Goal: Information Seeking & Learning: Compare options

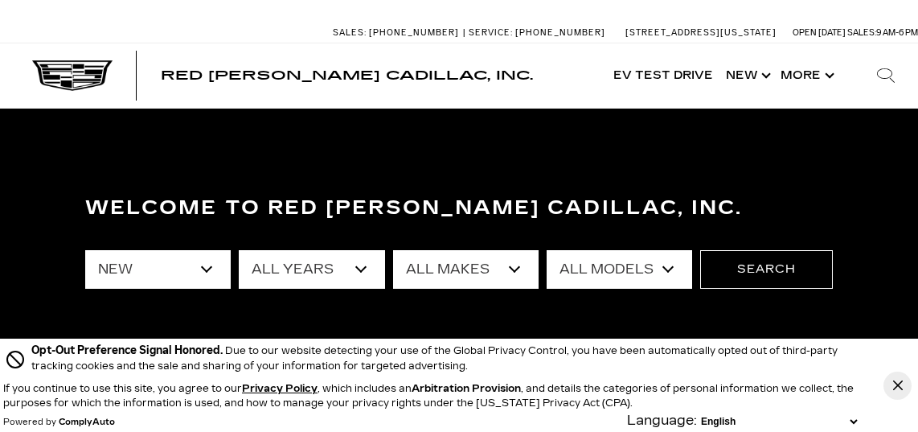
select select "New"
click at [361, 268] on select "All Years 2026 2025 2024" at bounding box center [311, 269] width 145 height 39
select select "2025"
click at [239, 250] on select "All Years 2026 2025 2024" at bounding box center [311, 269] width 145 height 39
click at [510, 267] on select "All Makes Cadillac" at bounding box center [465, 269] width 145 height 39
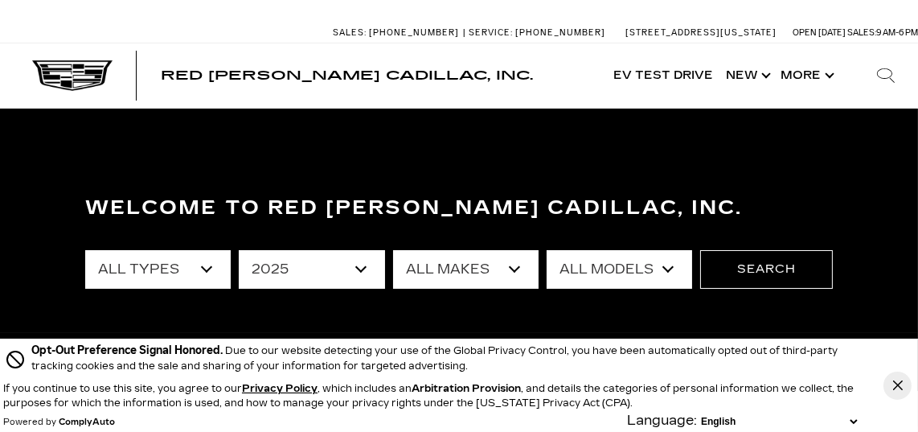
select select "Cadillac"
click at [393, 250] on select "All Makes Cadillac" at bounding box center [465, 269] width 145 height 39
click at [669, 267] on select "All Models CT4 Escalade Escalade ESV ESCALADE IQ LYRIQ OPTIQ XT5 XT6" at bounding box center [618, 269] width 145 height 39
select select "XT6"
click at [546, 250] on select "All Models CT4 Escalade Escalade ESV ESCALADE IQ LYRIQ OPTIQ XT5 XT6" at bounding box center [618, 269] width 145 height 39
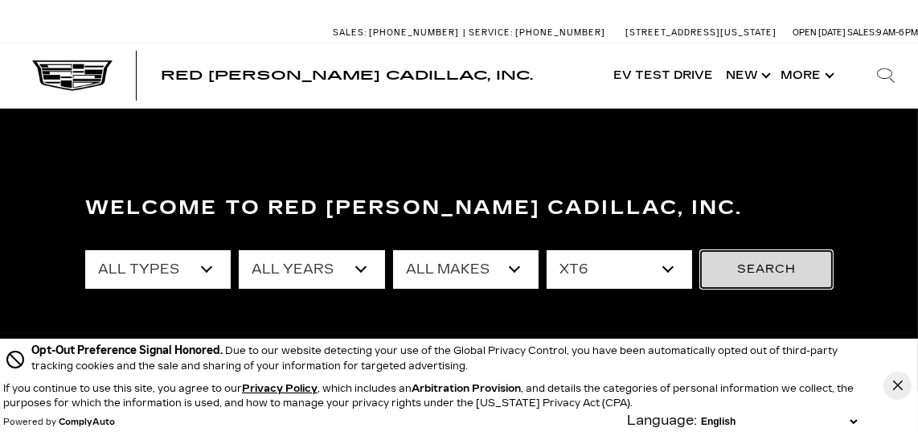
click at [775, 263] on button "Search" at bounding box center [766, 269] width 133 height 39
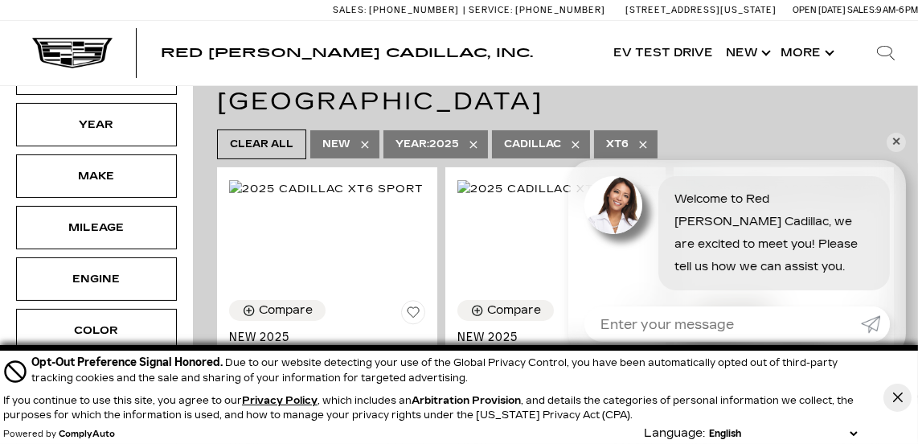
scroll to position [362, 0]
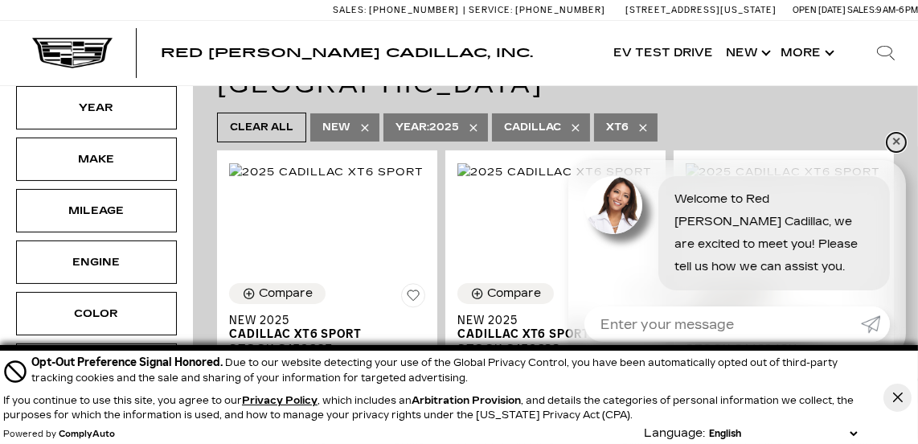
click at [896, 136] on link "✕" at bounding box center [895, 142] width 19 height 19
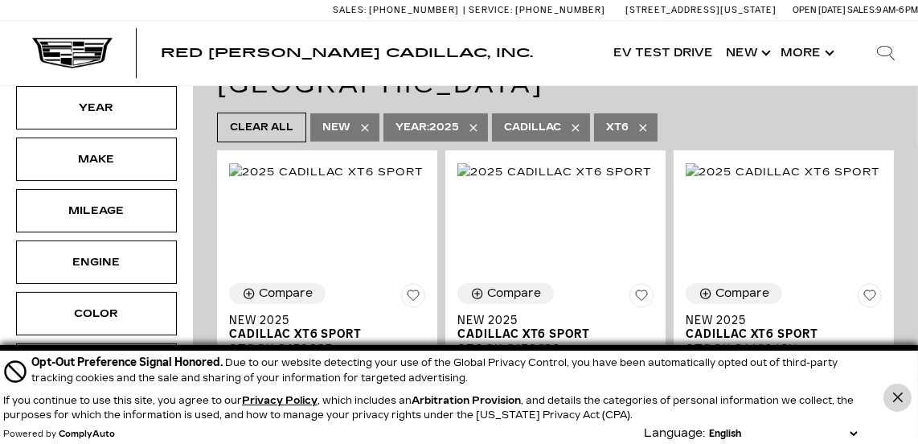
click at [898, 397] on icon "Close Button" at bounding box center [897, 397] width 10 height 10
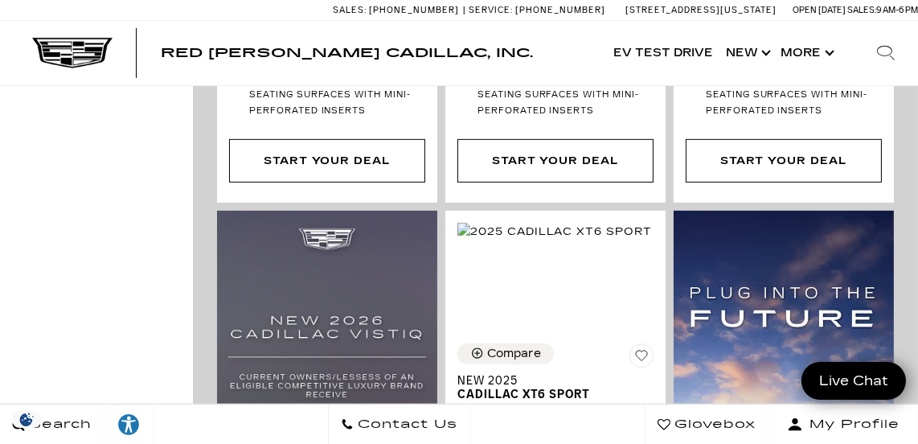
scroll to position [1007, 0]
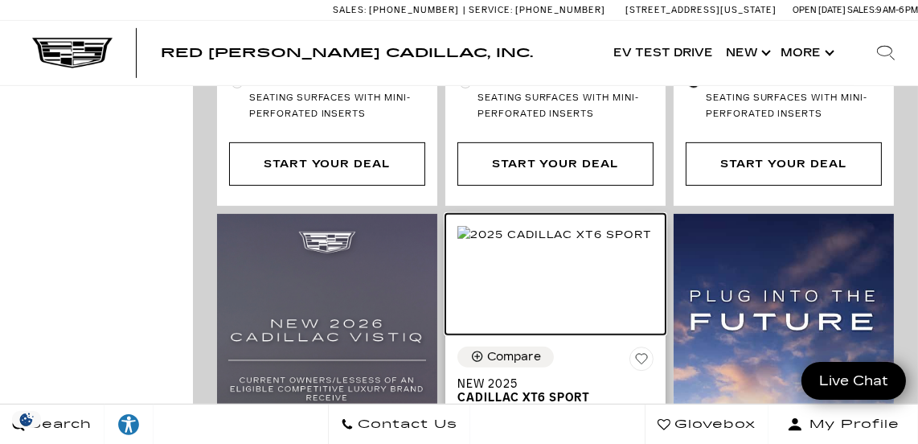
click at [603, 226] on img at bounding box center [554, 235] width 194 height 18
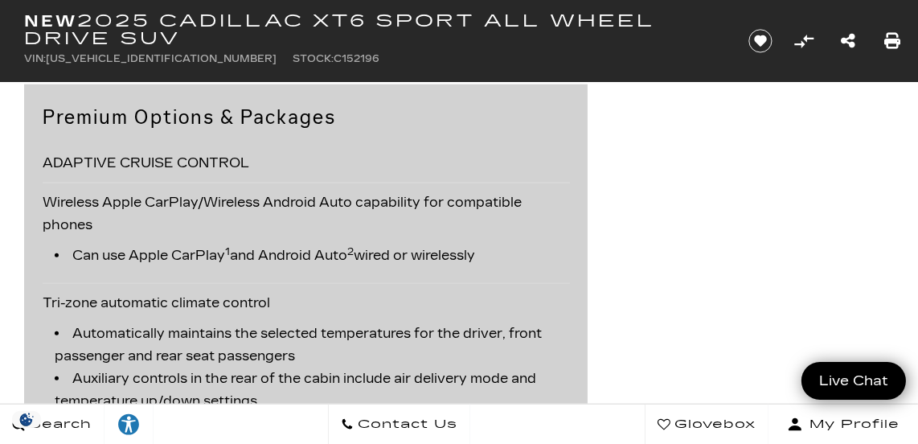
scroll to position [94, 0]
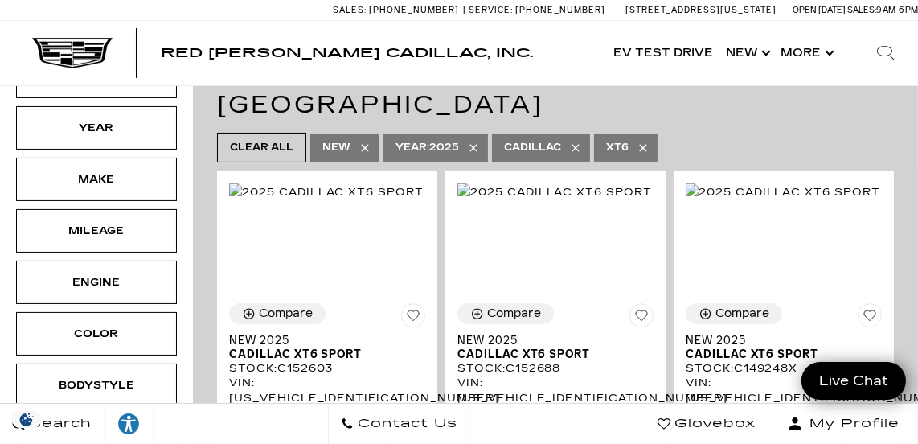
scroll to position [329, 0]
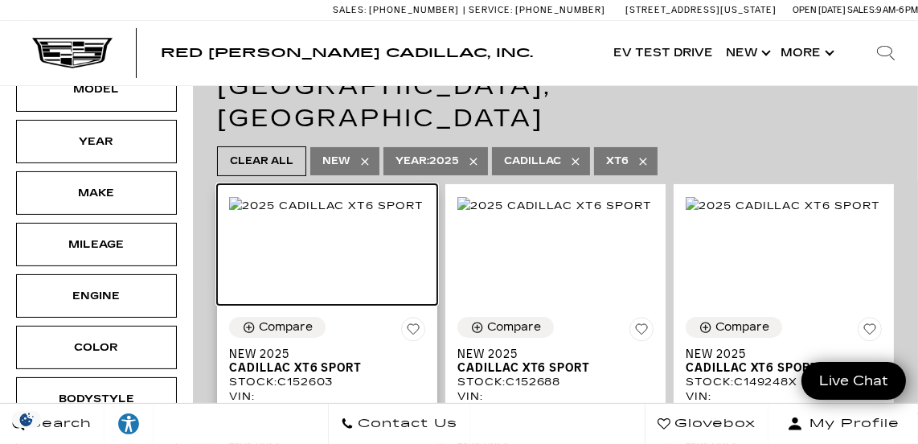
click at [374, 206] on img at bounding box center [326, 206] width 194 height 18
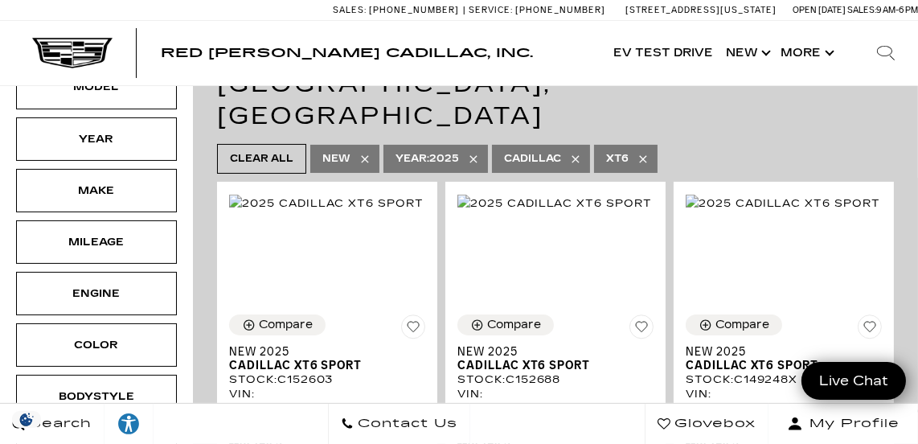
scroll to position [243, 0]
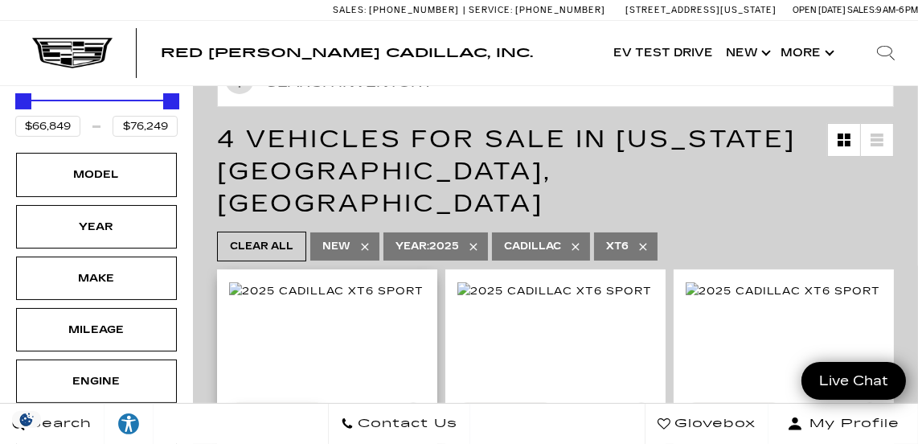
click at [273, 405] on div "Compare" at bounding box center [286, 412] width 54 height 14
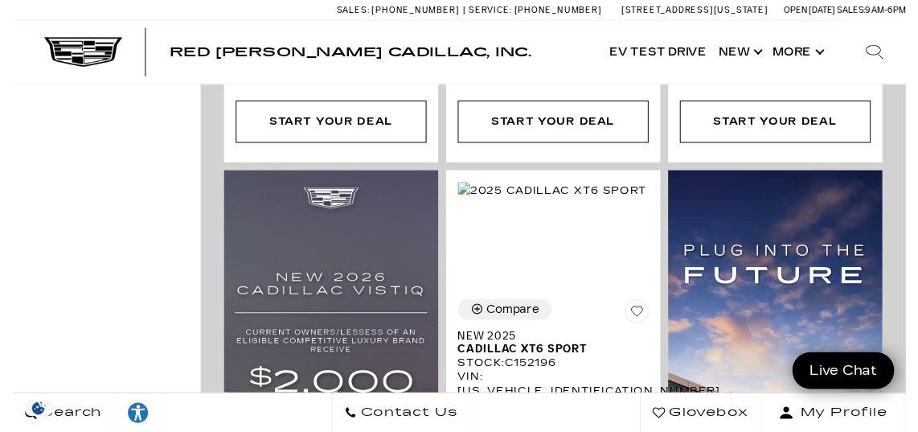
scroll to position [1051, 0]
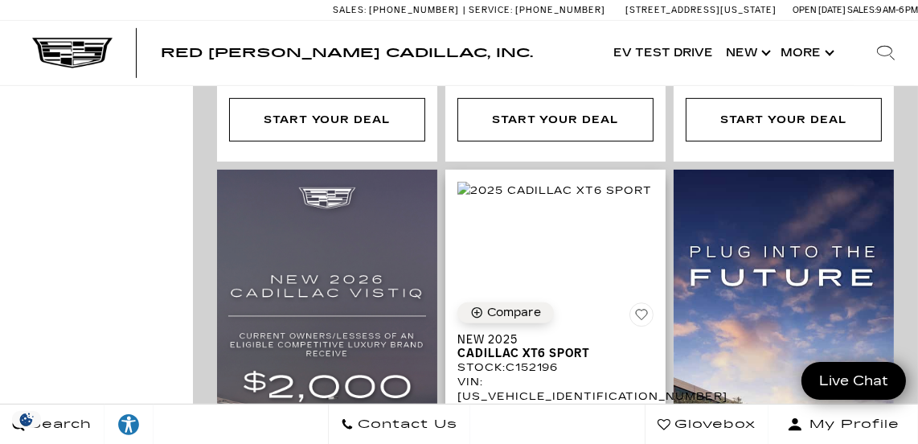
click at [502, 305] on div "Compare" at bounding box center [514, 312] width 54 height 14
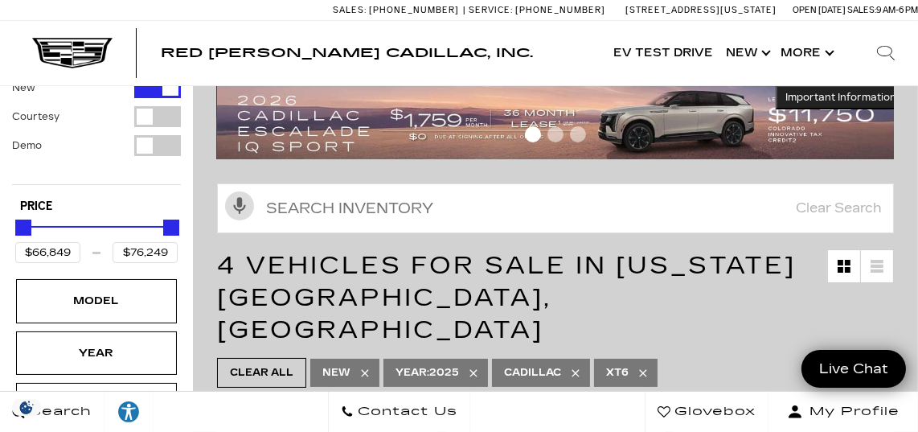
scroll to position [94, 0]
